Goal: Task Accomplishment & Management: Manage account settings

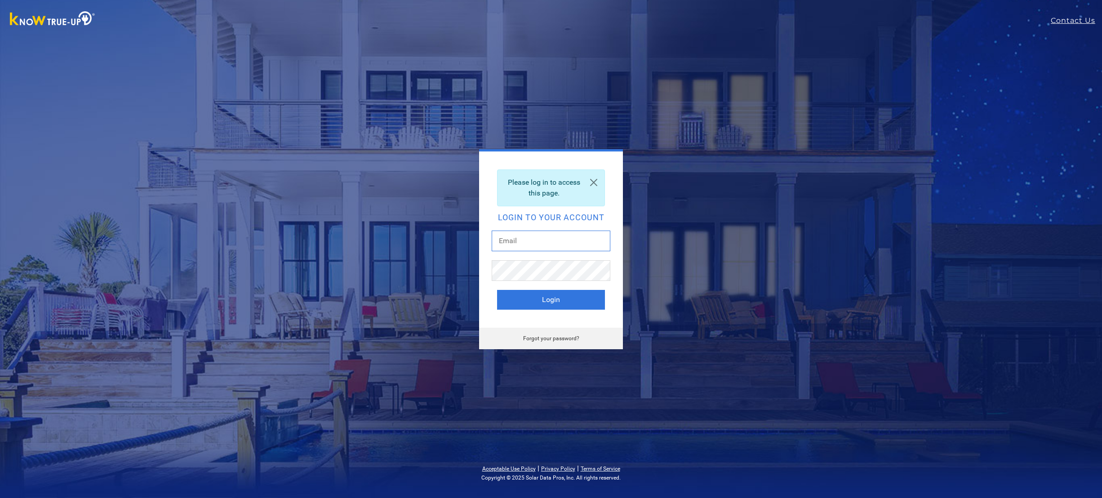
click at [526, 240] on input "text" at bounding box center [551, 240] width 119 height 21
type input "mslouisedeleon@gmail.com"
click at [550, 297] on button "Login" at bounding box center [551, 300] width 108 height 20
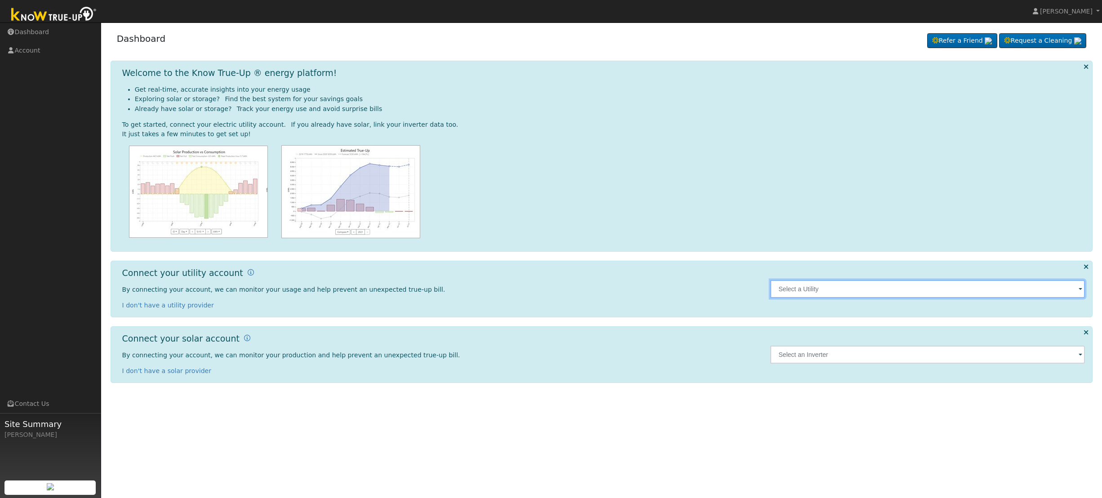
click at [1018, 288] on input "text" at bounding box center [927, 289] width 314 height 18
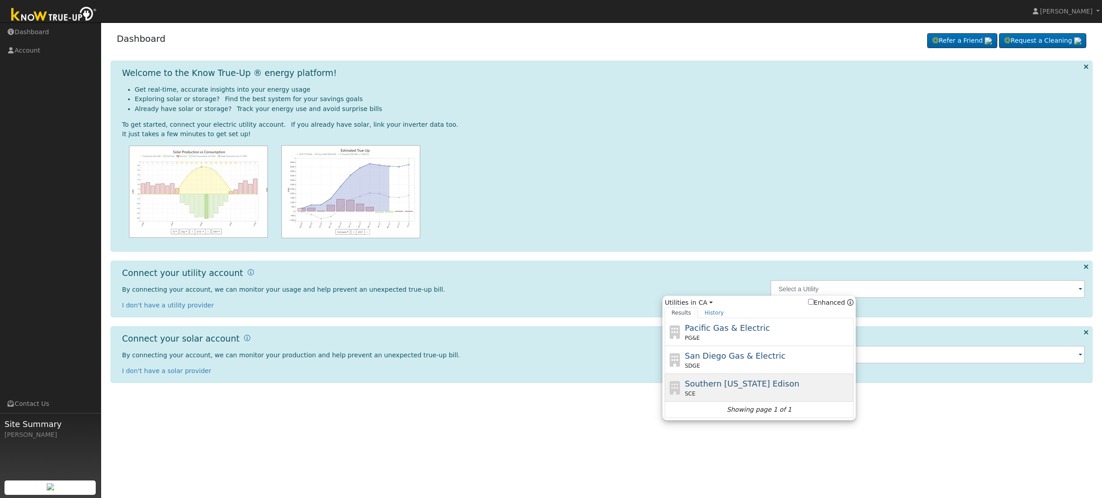
click at [772, 385] on span "Southern California Edison" at bounding box center [742, 383] width 115 height 9
type input "SCE"
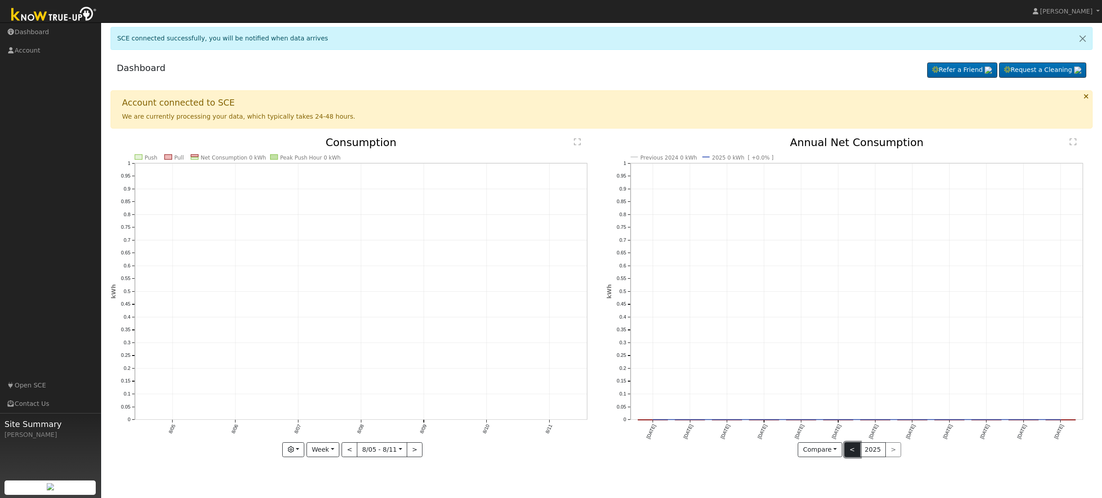
click at [848, 448] on button "<" at bounding box center [852, 449] width 16 height 15
click at [345, 449] on button "<" at bounding box center [349, 449] width 16 height 15
type input "2025-07-29"
click at [43, 33] on link "Dashboard" at bounding box center [50, 32] width 101 height 18
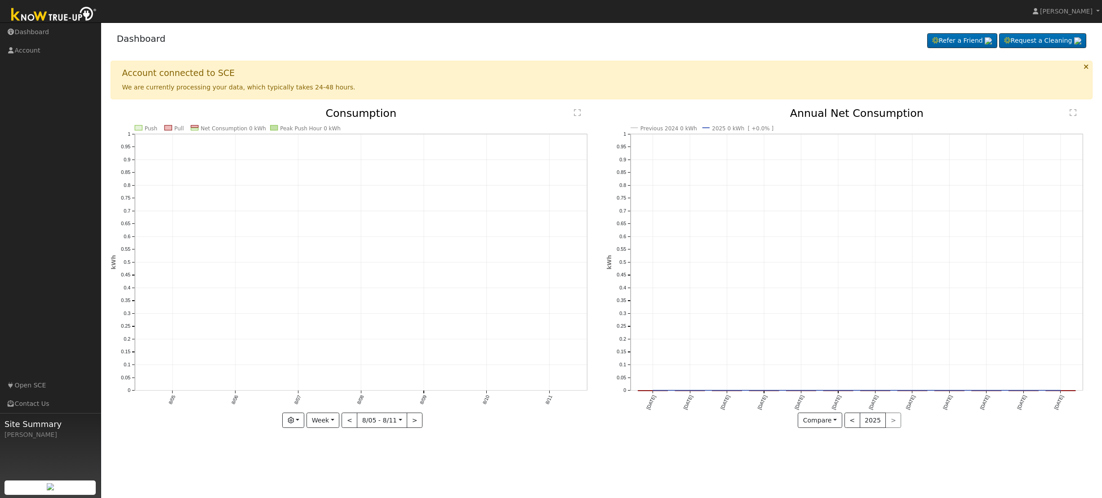
click at [55, 11] on img at bounding box center [54, 15] width 94 height 20
